Goal: Task Accomplishment & Management: Manage account settings

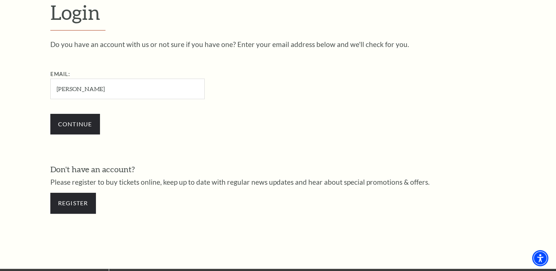
type input "[EMAIL_ADDRESS][DOMAIN_NAME]"
click at [73, 121] on input "Continue" at bounding box center [75, 124] width 50 height 21
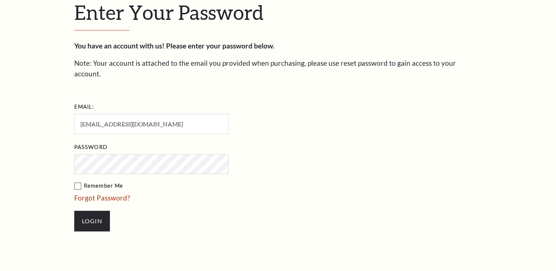
scroll to position [223, 0]
click at [54, 159] on div "Enter Your Password You have an account with us! Please enter your password bel…" at bounding box center [278, 120] width 556 height 334
click at [275, 151] on li "Password" at bounding box center [188, 158] width 228 height 33
click at [95, 212] on input "Login" at bounding box center [92, 221] width 36 height 21
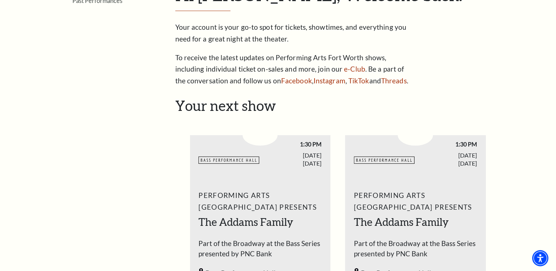
scroll to position [184, 0]
